Goal: Check status

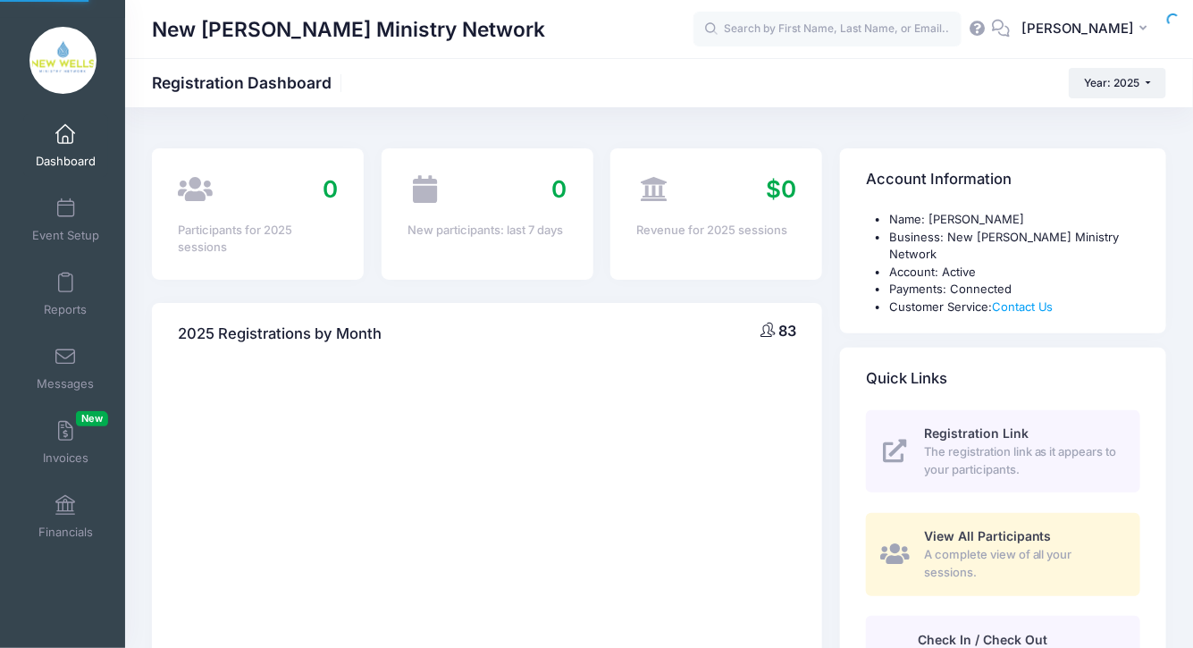
select select
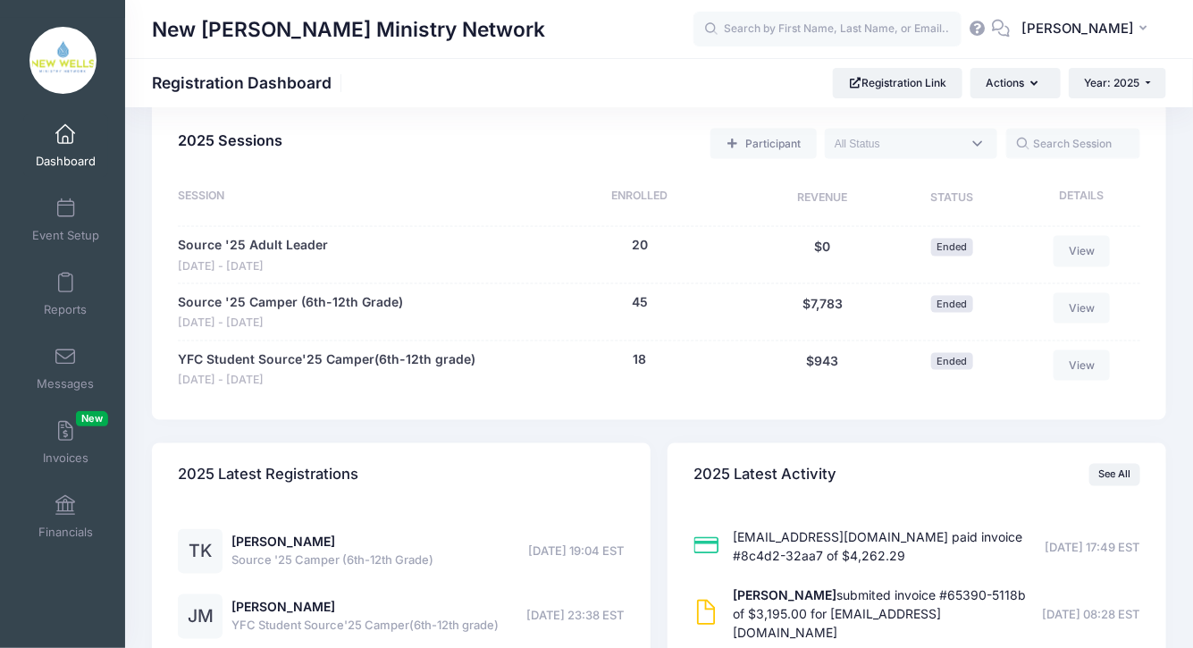
scroll to position [908, 0]
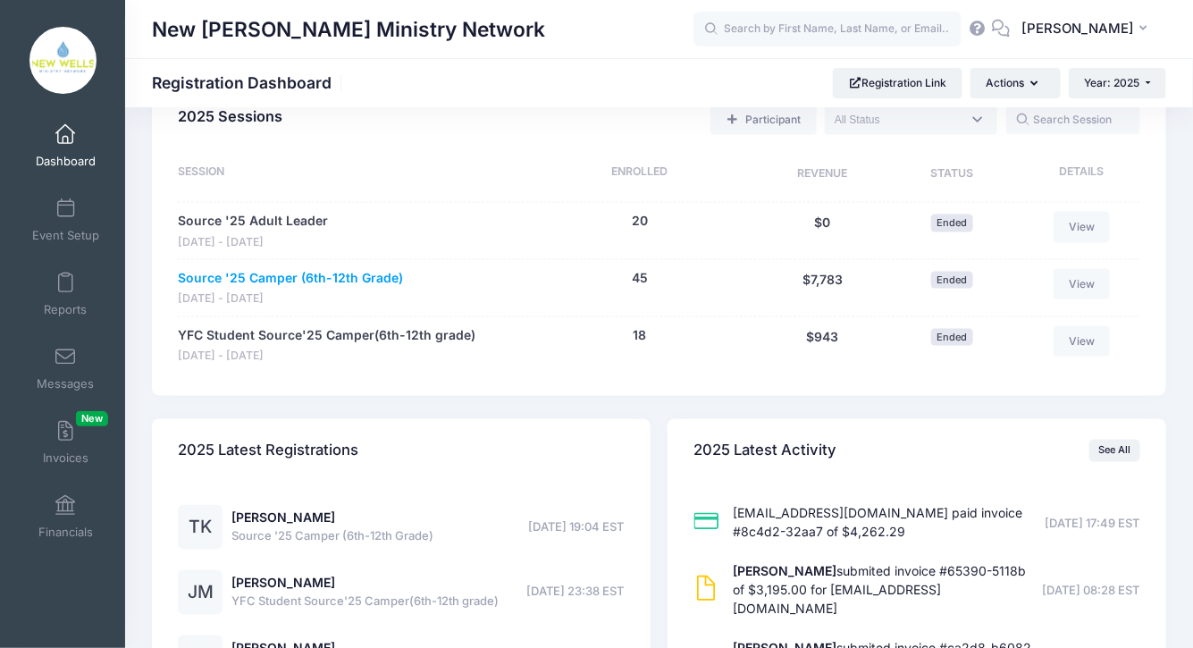
click at [310, 269] on link "Source '25 Camper (6th-12th Grade)" at bounding box center [290, 278] width 225 height 19
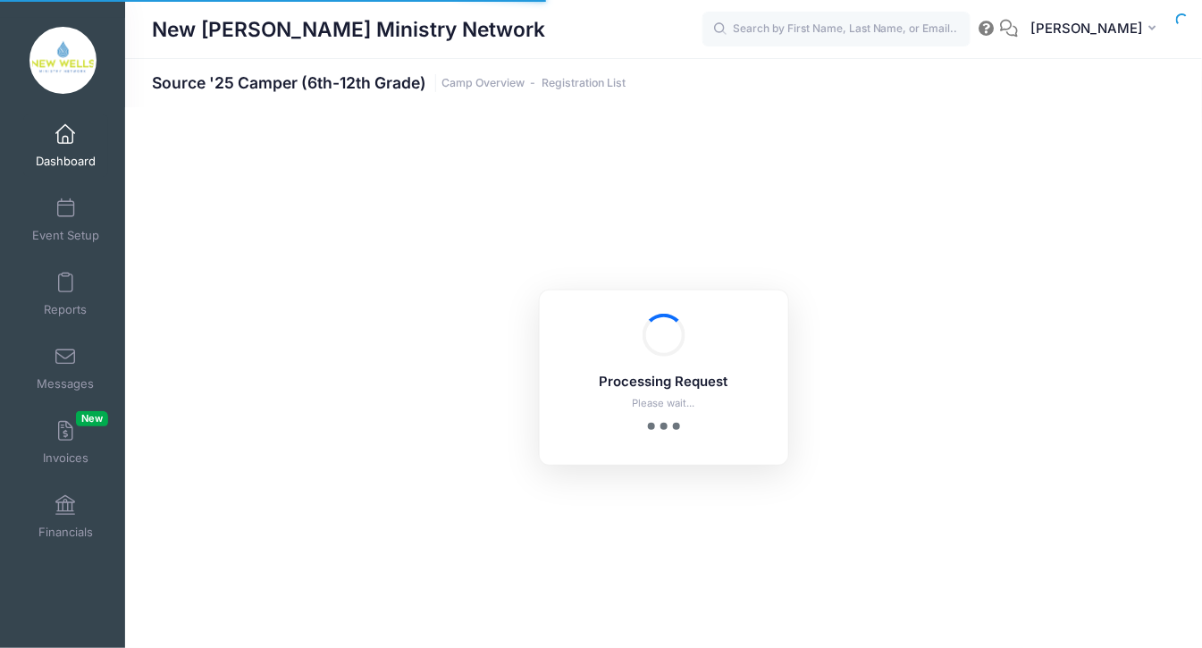
select select "10"
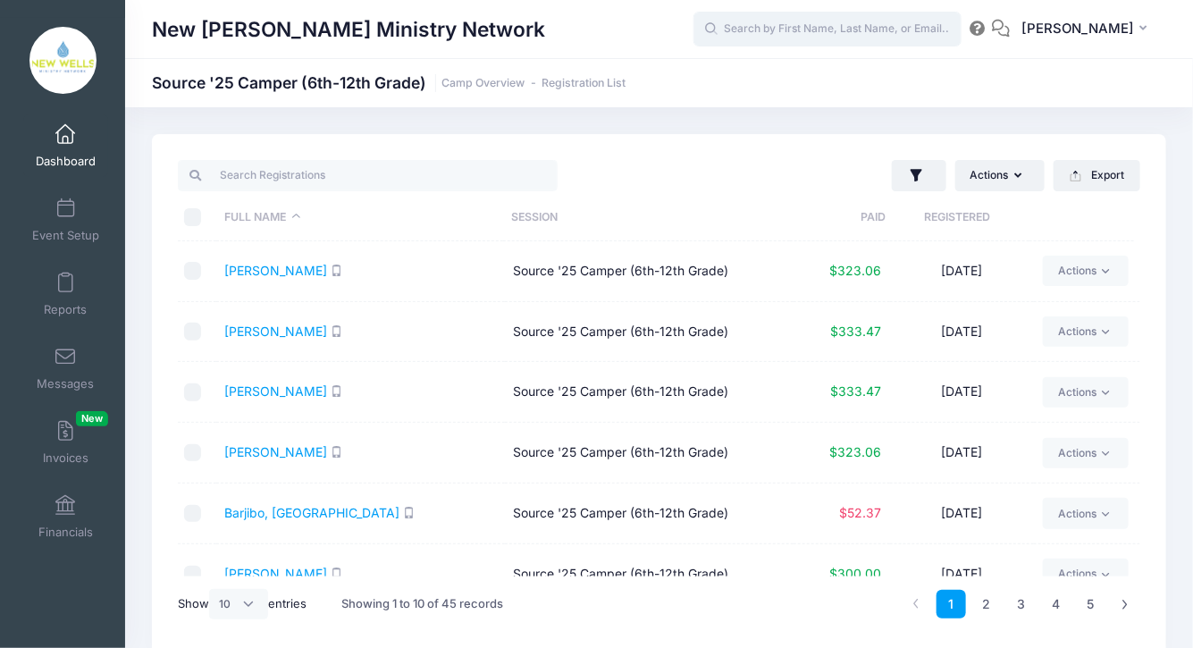
click at [811, 24] on input "text" at bounding box center [827, 30] width 268 height 36
type input "e"
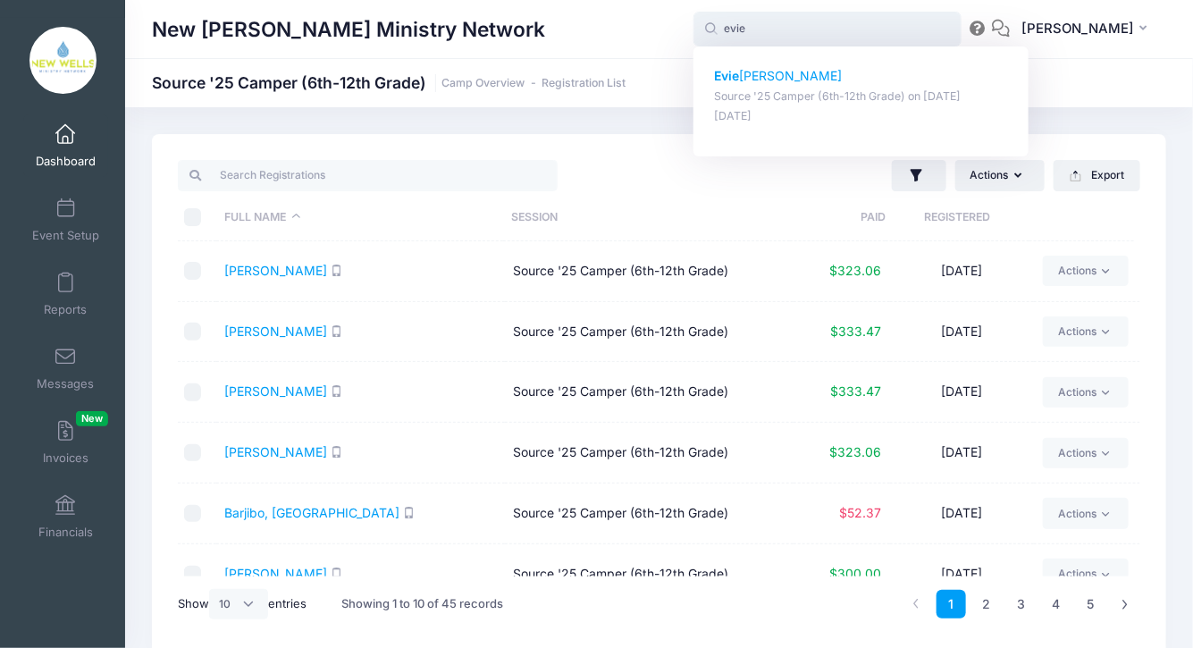
click at [795, 93] on p "Source '25 Camper (6th-12th Grade) on Jul-23, 2025" at bounding box center [861, 96] width 295 height 17
type input "Evie Creighton (Source '25 Camper (6th-12th Grade), Jul-23, 2025)"
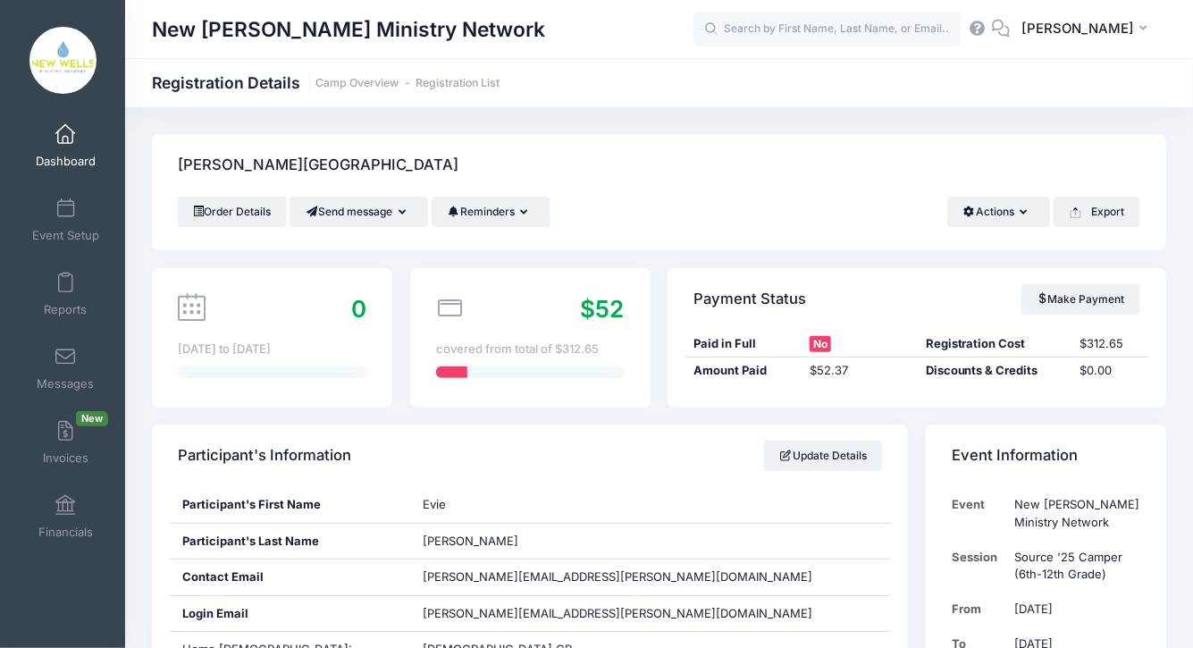
click at [86, 159] on span "Dashboard" at bounding box center [66, 161] width 60 height 15
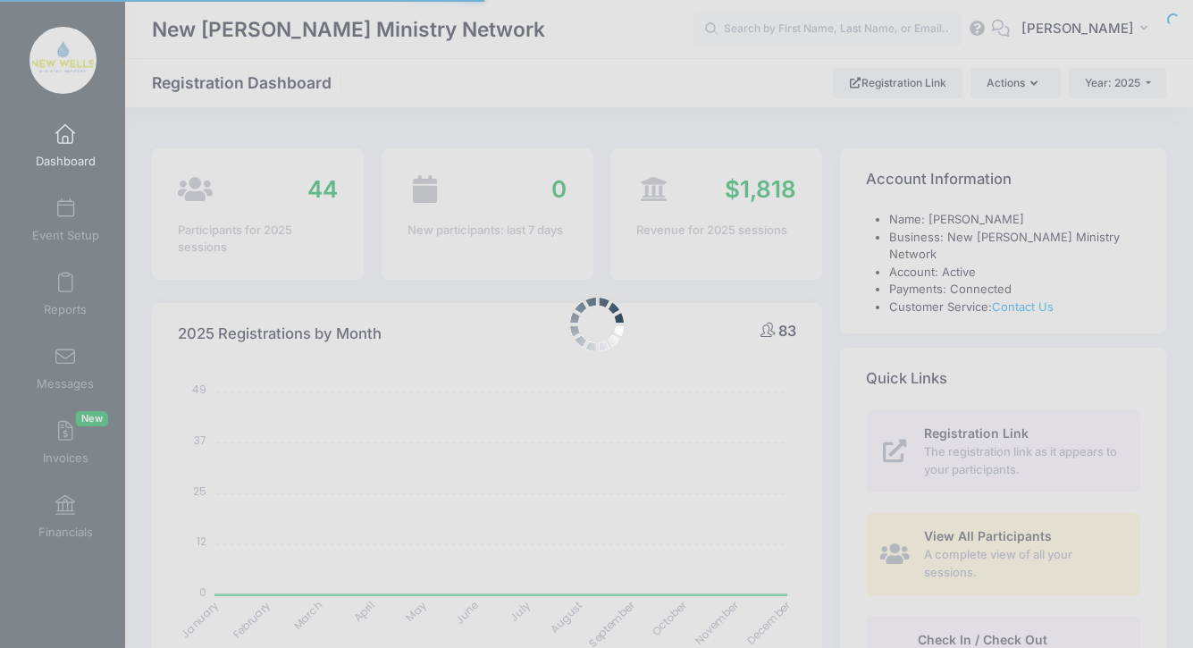
select select
